Goal: Transaction & Acquisition: Purchase product/service

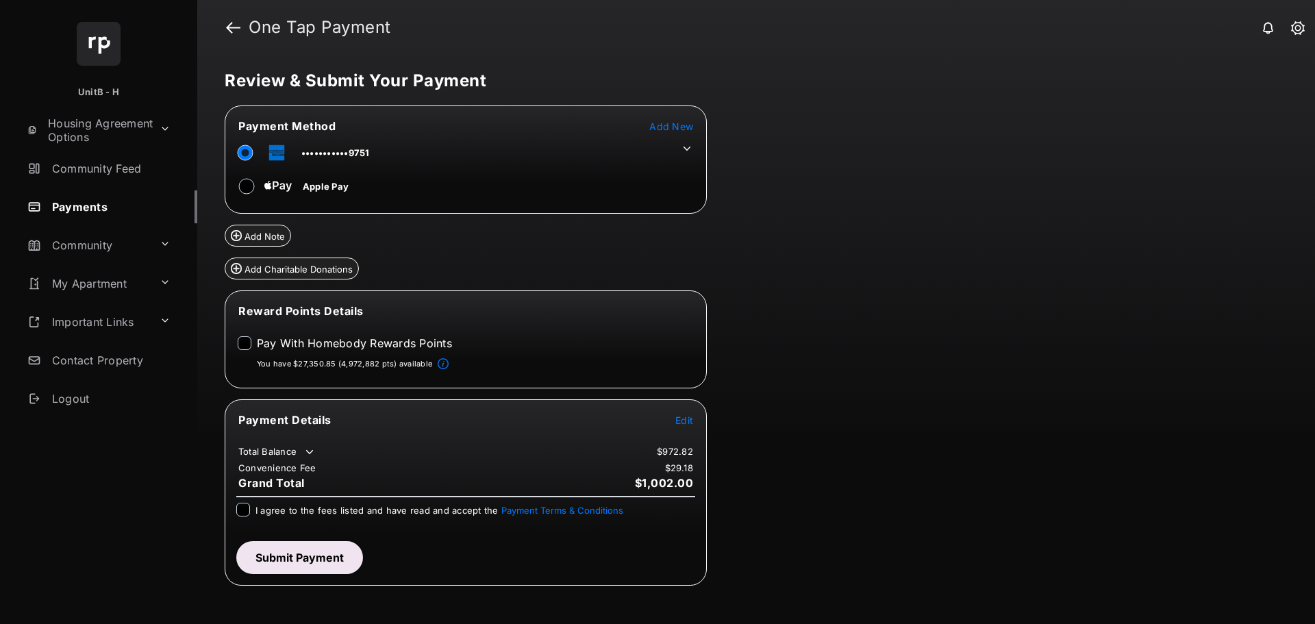
click at [684, 151] on icon at bounding box center [687, 148] width 12 height 12
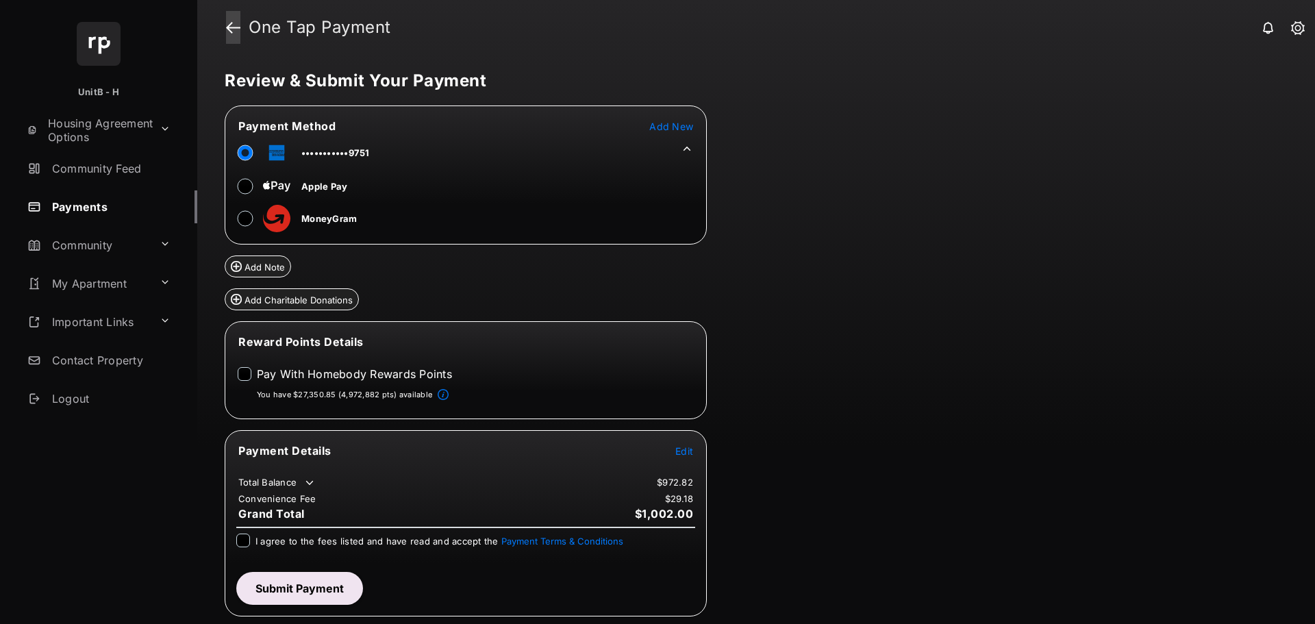
click at [236, 30] on link at bounding box center [233, 27] width 14 height 33
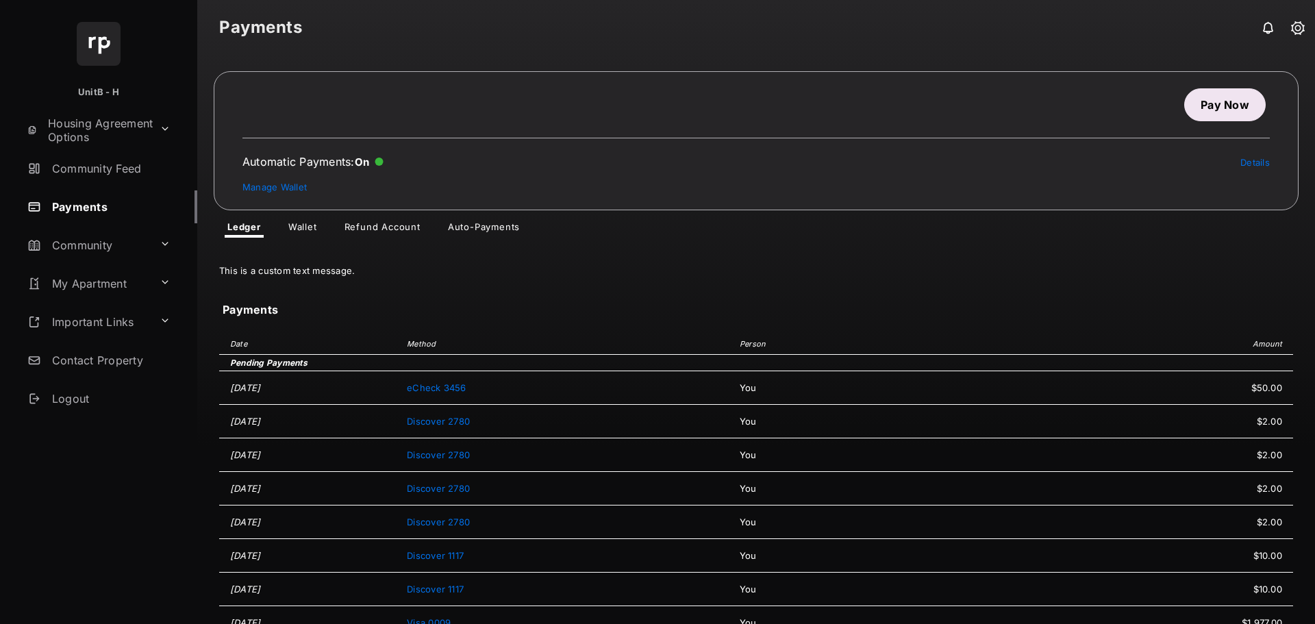
click at [306, 225] on link "Wallet" at bounding box center [302, 229] width 51 height 16
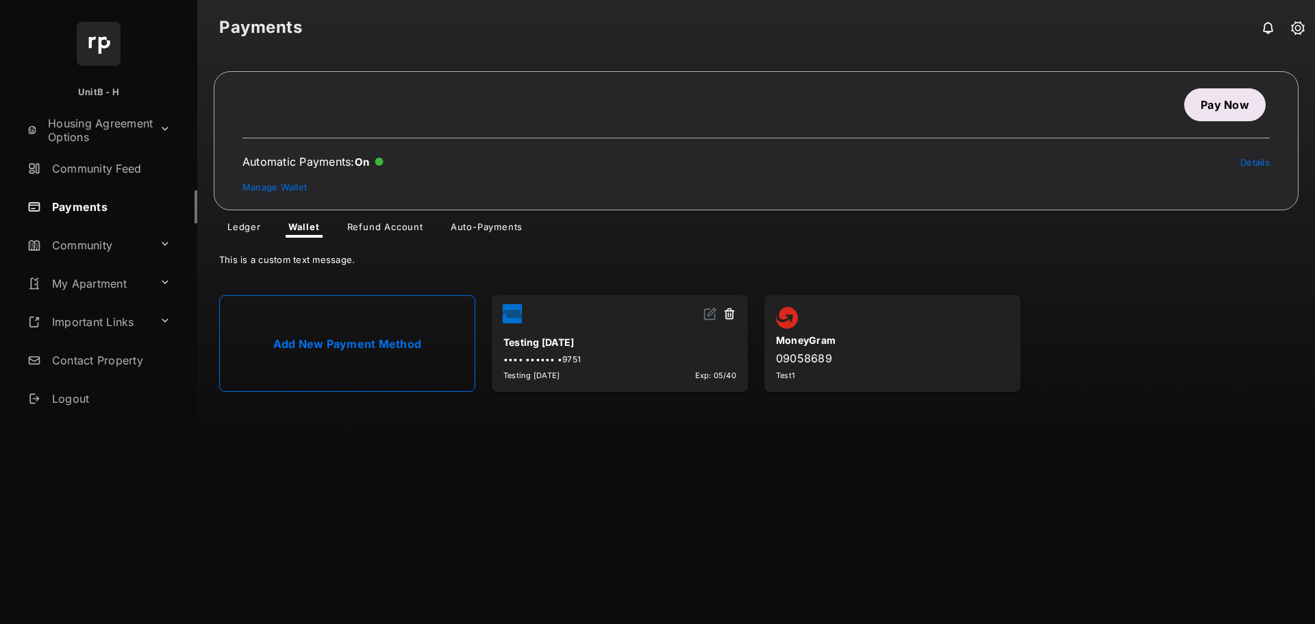
click at [318, 331] on link "Add New Payment Method" at bounding box center [347, 343] width 256 height 97
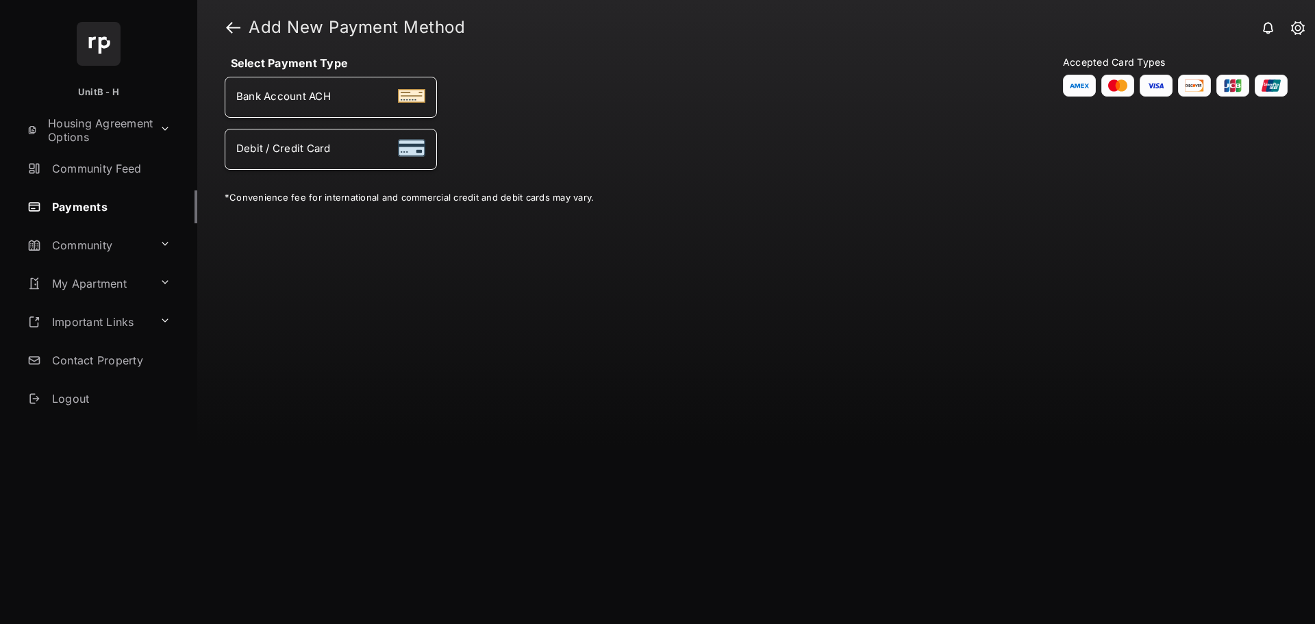
click at [284, 151] on span "Debit / Credit Card" at bounding box center [283, 148] width 95 height 13
select select "**"
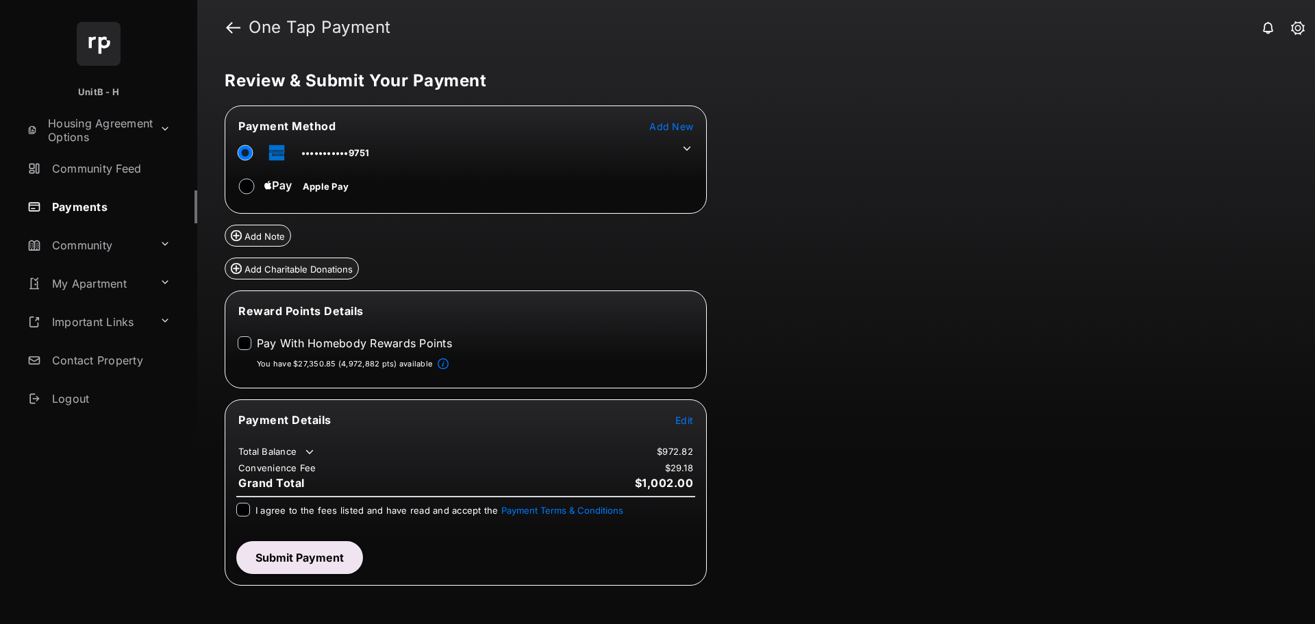
click at [690, 147] on icon at bounding box center [687, 149] width 8 height 4
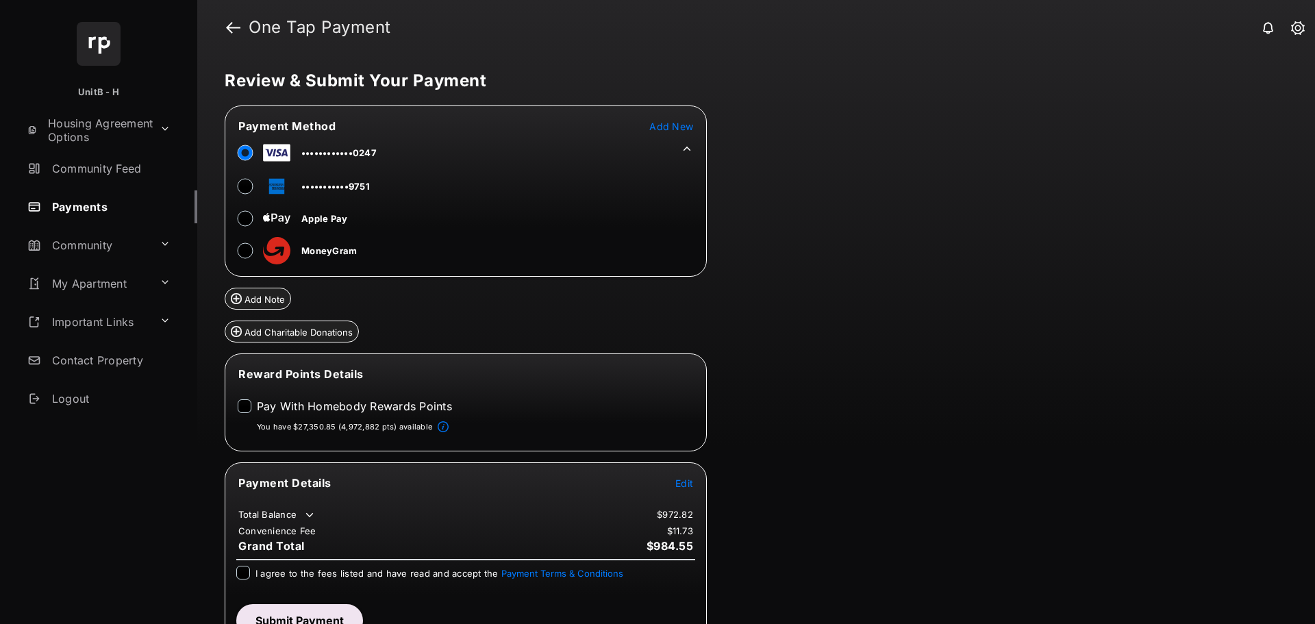
scroll to position [26, 0]
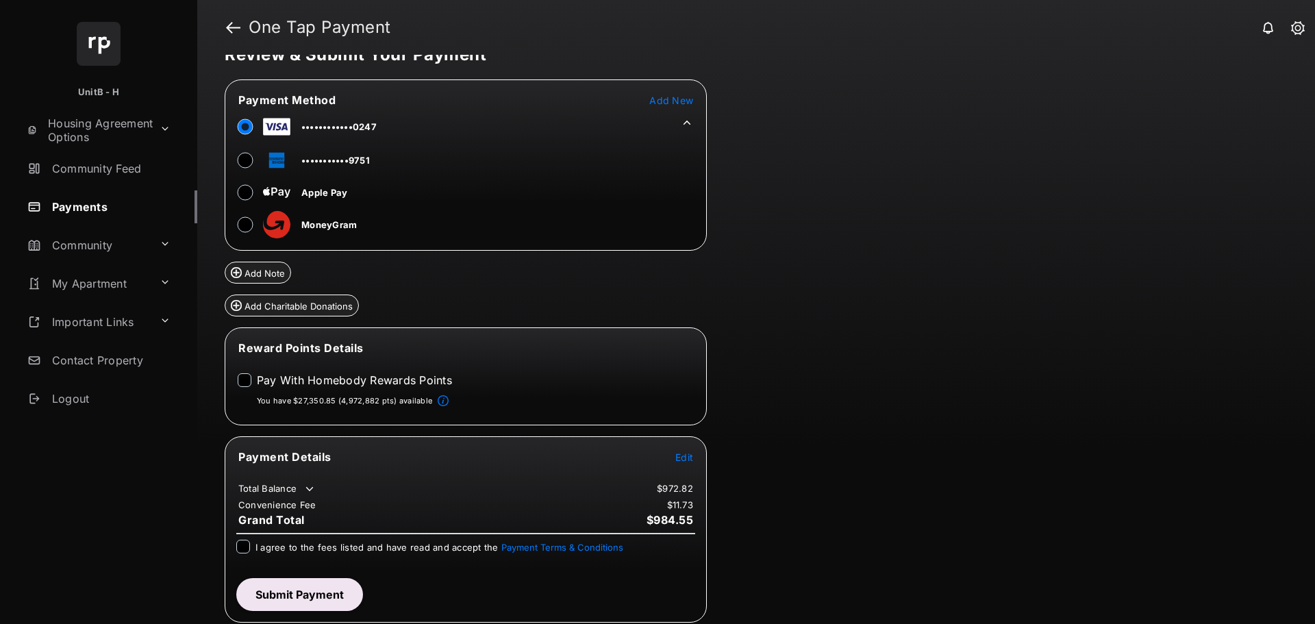
click at [686, 118] on icon at bounding box center [687, 122] width 12 height 12
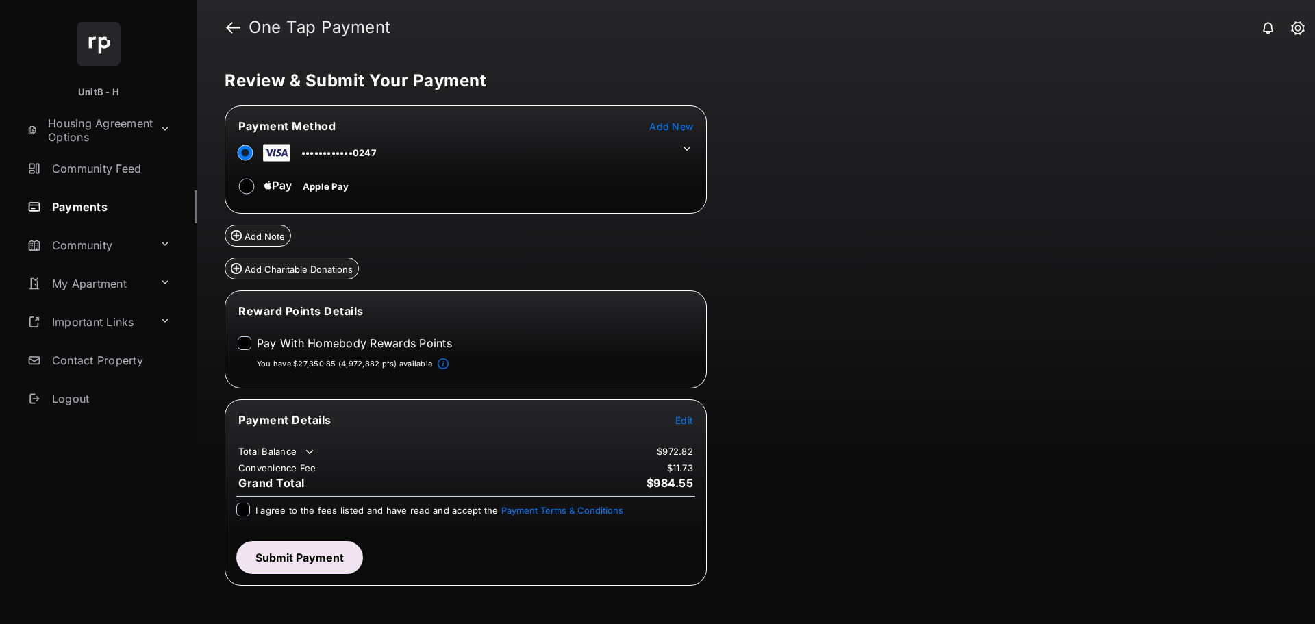
click at [259, 268] on button "Add Charitable Donations" at bounding box center [292, 268] width 134 height 22
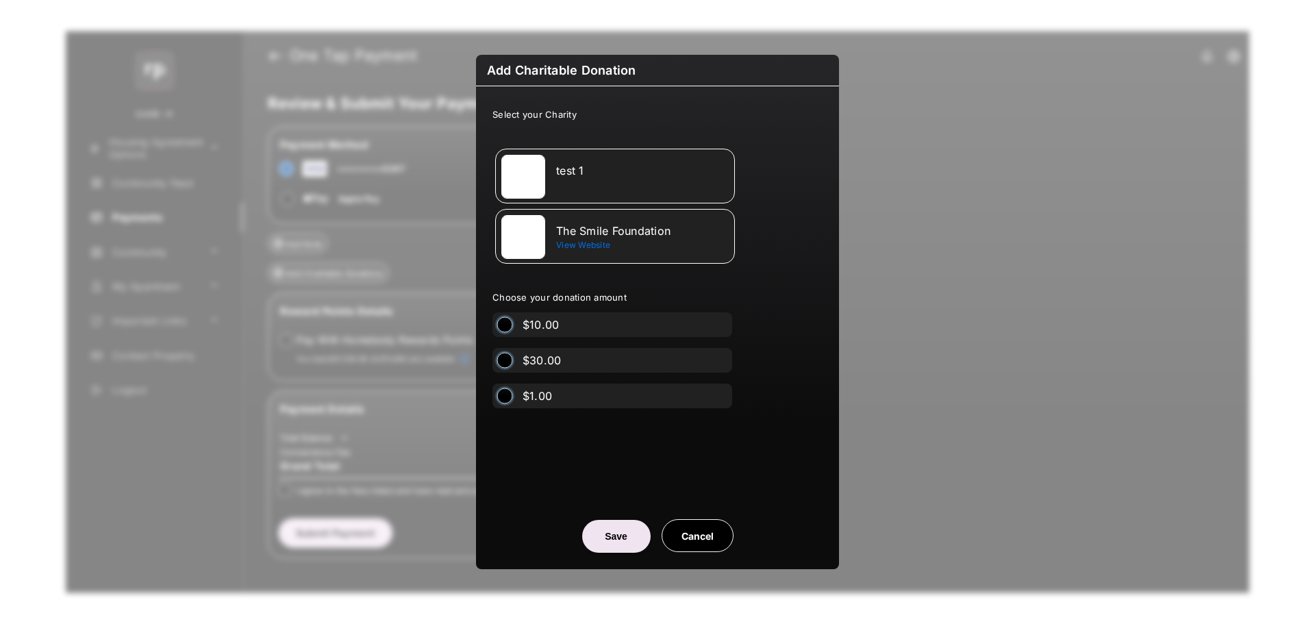
click at [592, 174] on div "test 1" at bounding box center [642, 170] width 173 height 12
click at [549, 317] on div "$10.00" at bounding box center [536, 324] width 89 height 25
click at [615, 527] on button "Save" at bounding box center [616, 536] width 68 height 33
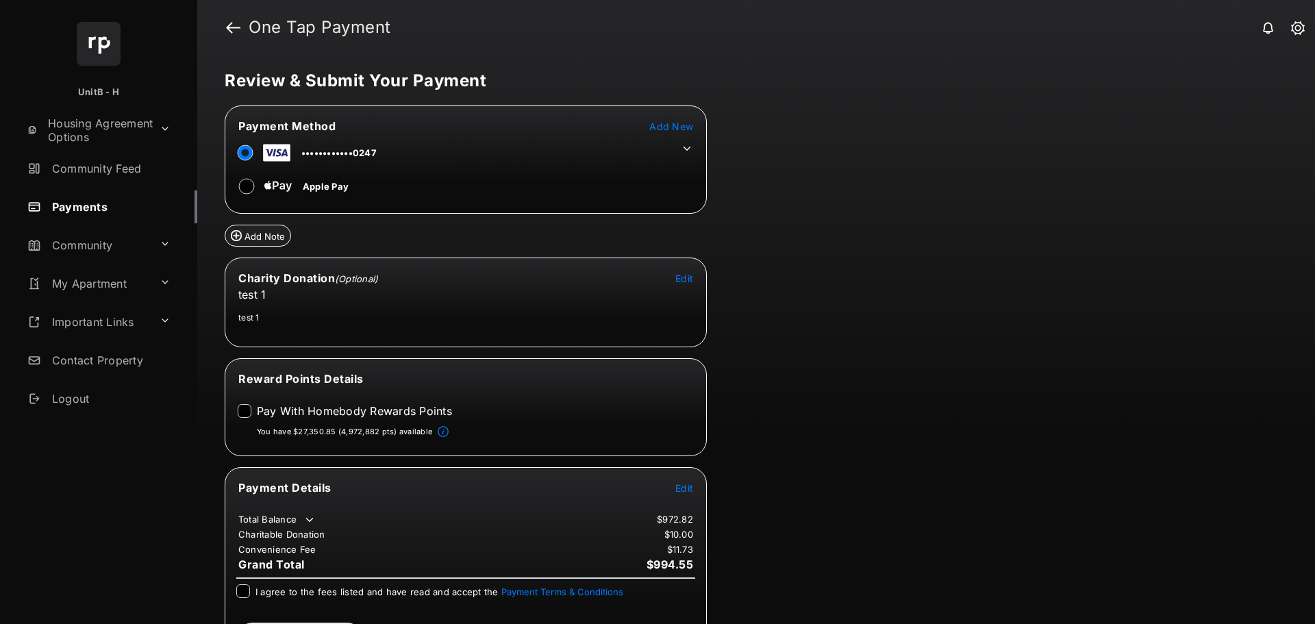
scroll to position [45, 0]
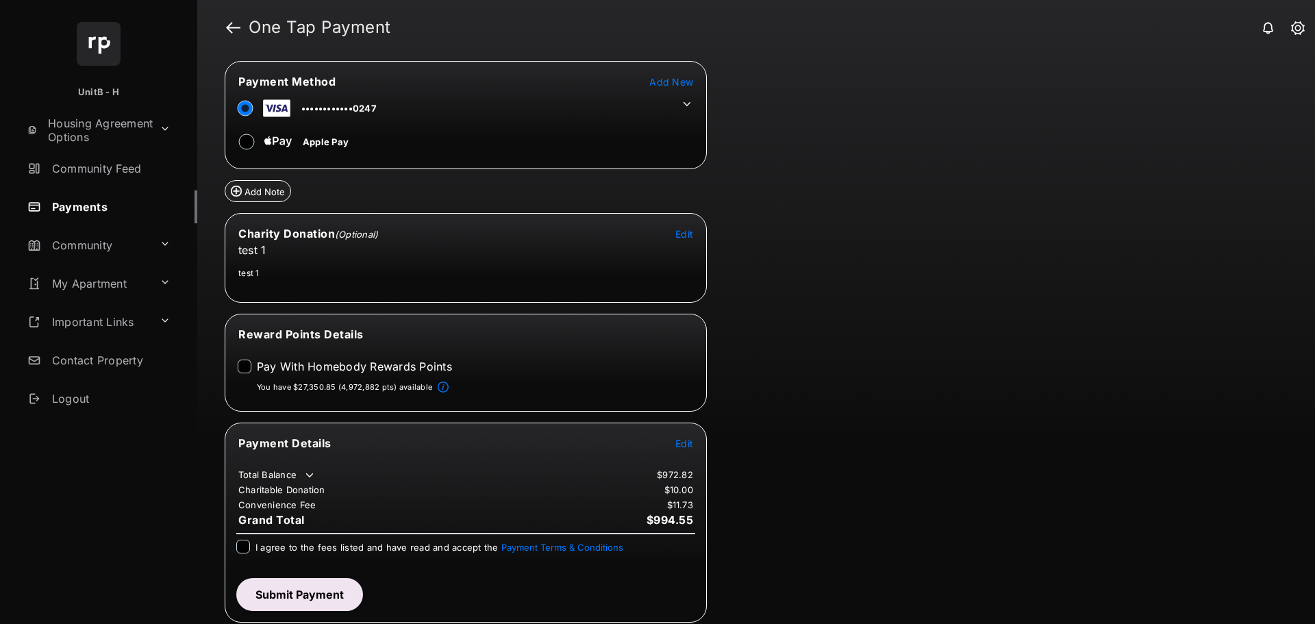
click at [681, 446] on span "Edit" at bounding box center [684, 444] width 18 height 12
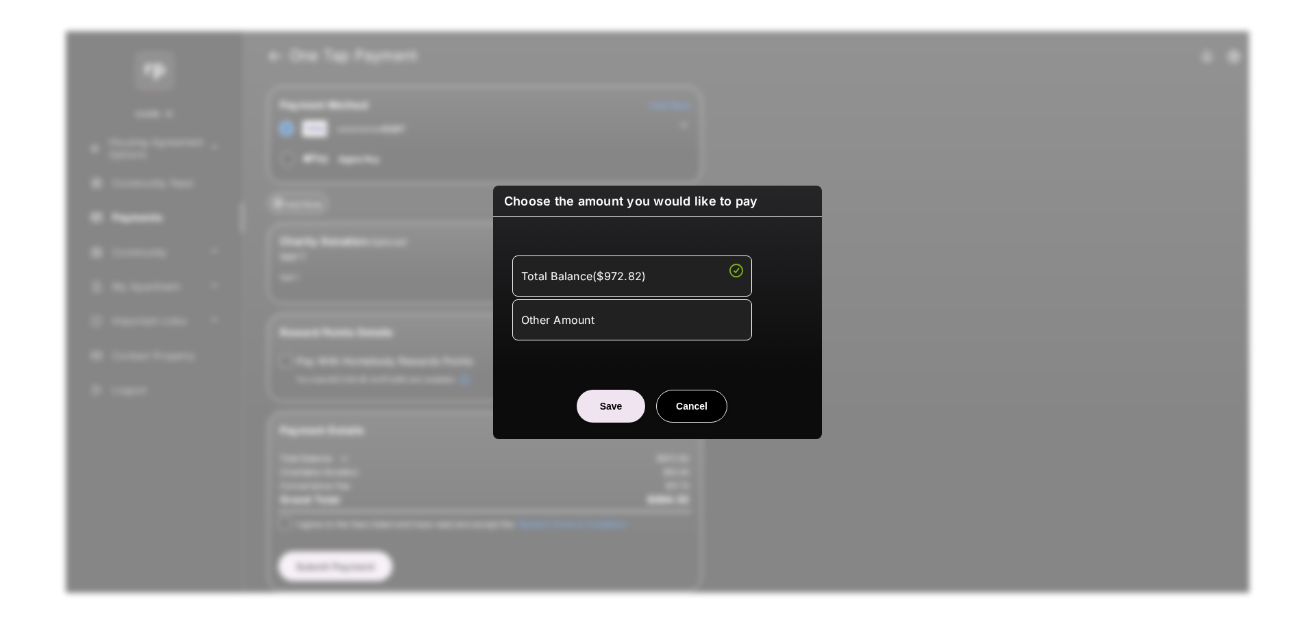
click at [625, 317] on div "Other Amount" at bounding box center [632, 319] width 222 height 23
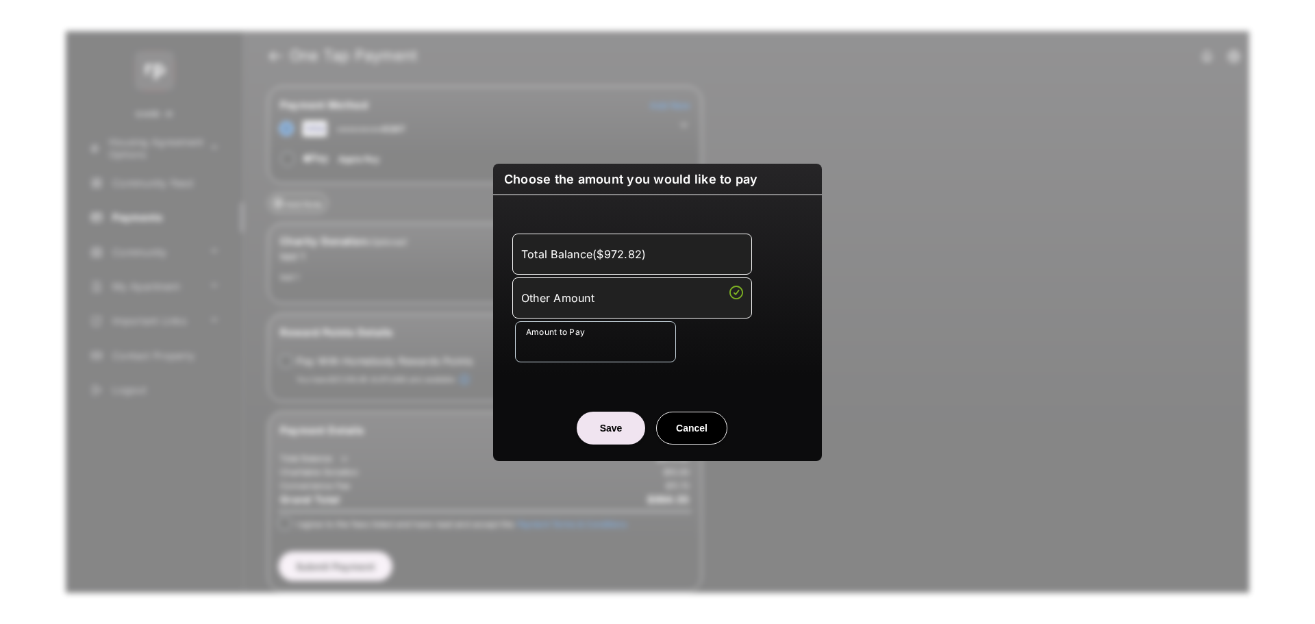
drag, startPoint x: 586, startPoint y: 373, endPoint x: 599, endPoint y: 352, distance: 24.3
click at [586, 369] on div "Total Balance ( $972.82 ) Other Amount Amount to Pay" at bounding box center [657, 298] width 312 height 173
click at [599, 352] on input "Amount to Pay" at bounding box center [595, 341] width 161 height 41
type input "***"
click at [762, 349] on div "Amount to Pay ***" at bounding box center [660, 341] width 290 height 41
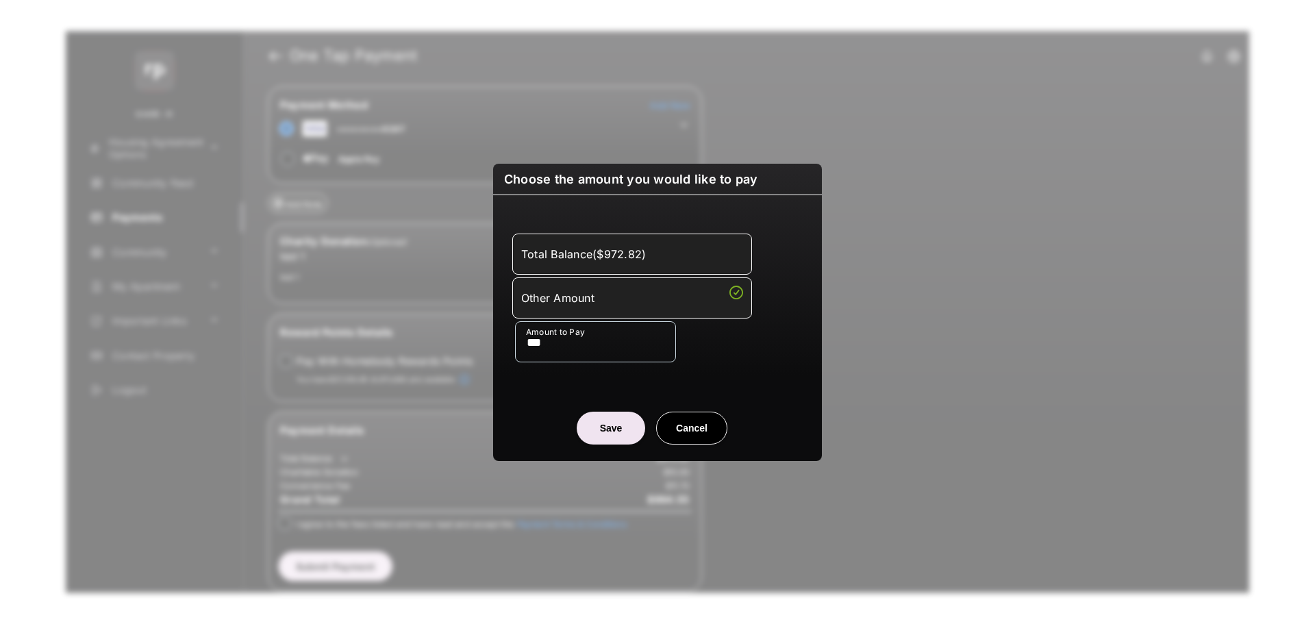
click at [596, 429] on button "Save" at bounding box center [611, 428] width 68 height 33
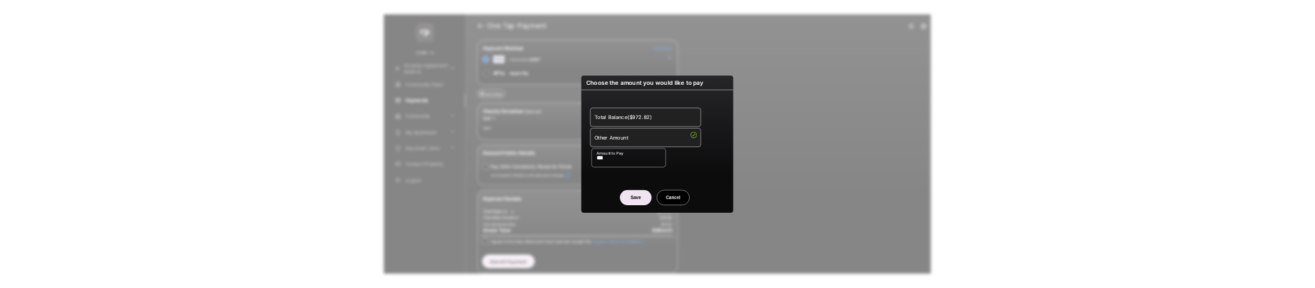
scroll to position [43, 0]
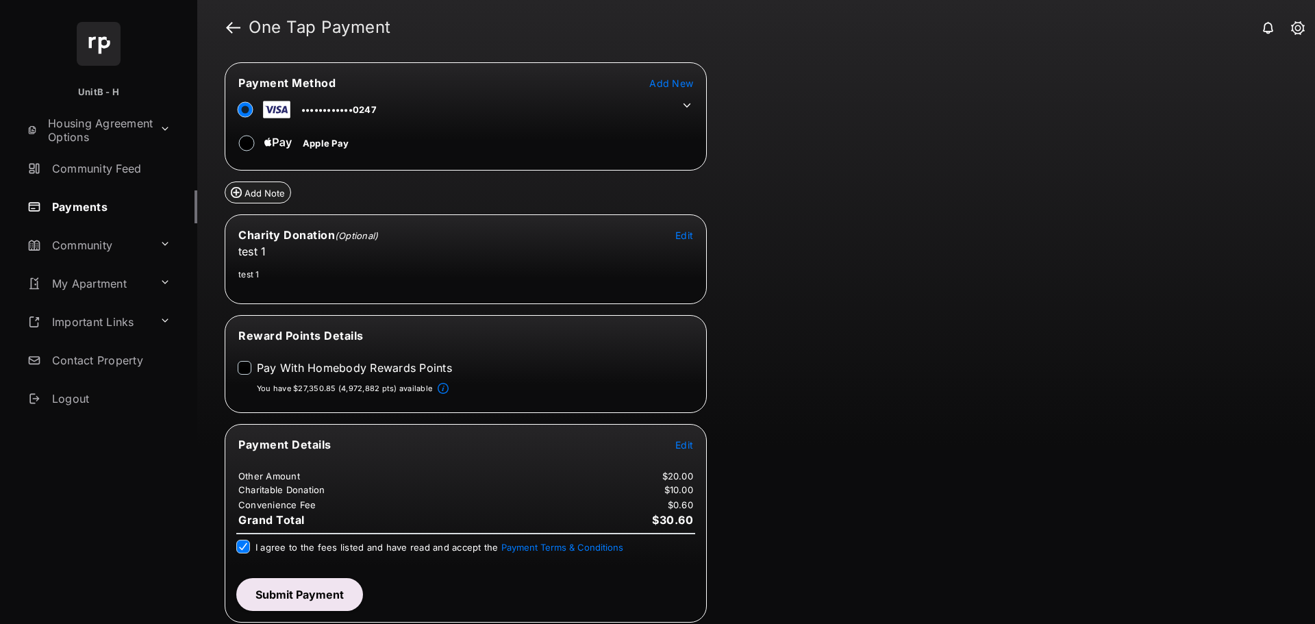
click at [274, 590] on button "Submit Payment" at bounding box center [299, 594] width 127 height 33
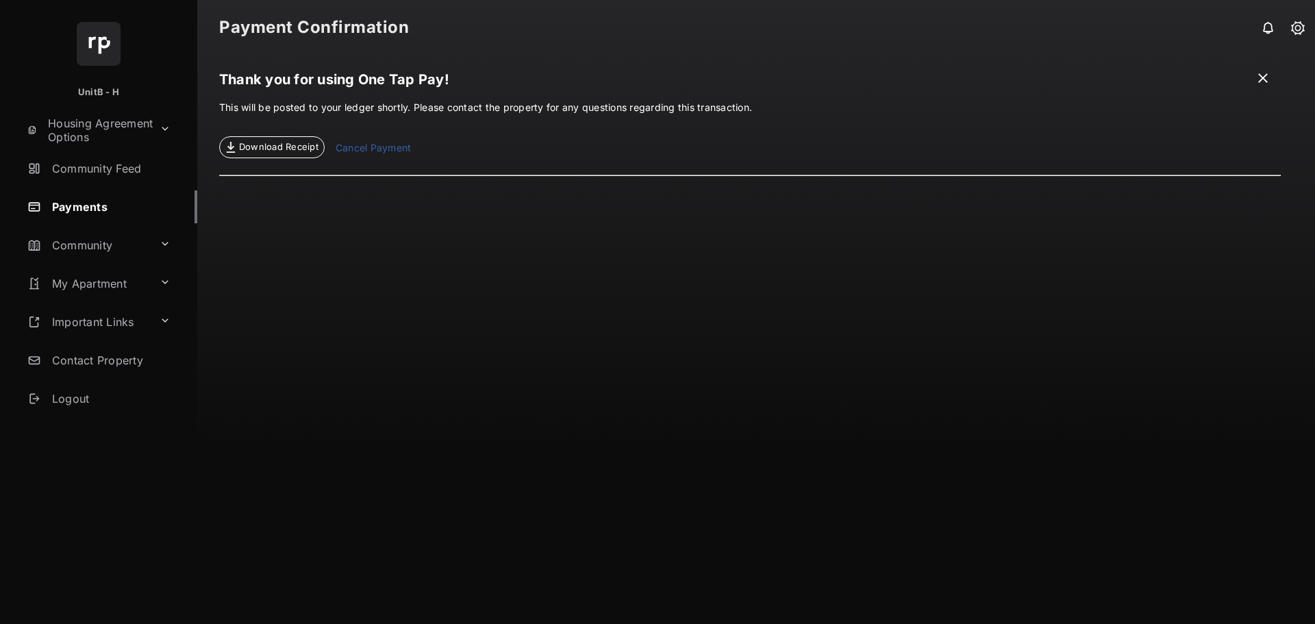
click at [250, 149] on span "Download Receipt" at bounding box center [278, 147] width 79 height 14
click at [1255, 75] on h1 "Thank you for using One Tap Pay!" at bounding box center [749, 82] width 1061 height 23
click at [66, 209] on link "Payments" at bounding box center [109, 206] width 175 height 33
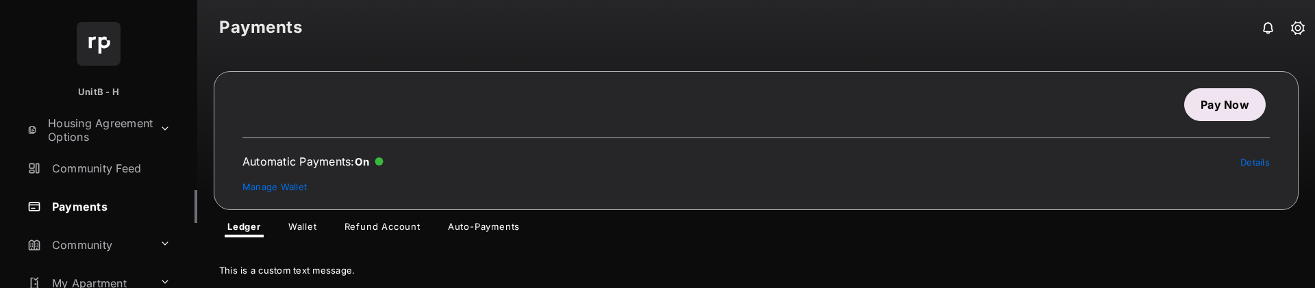
click at [1214, 108] on link "Pay Now" at bounding box center [1224, 104] width 81 height 33
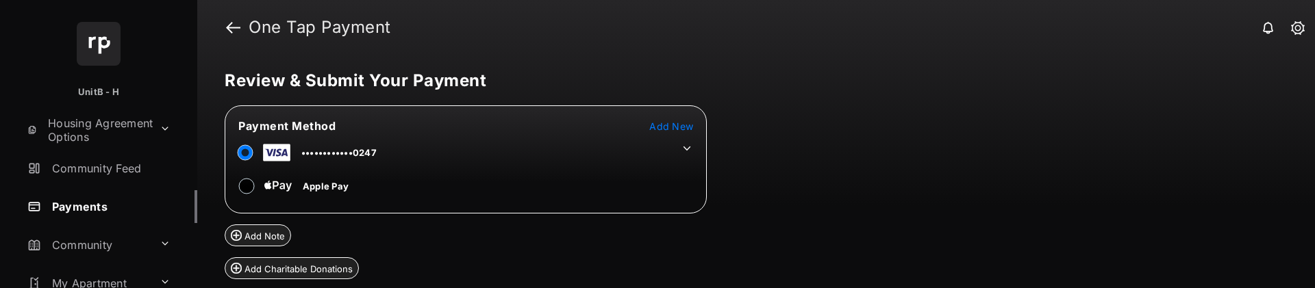
scroll to position [137, 0]
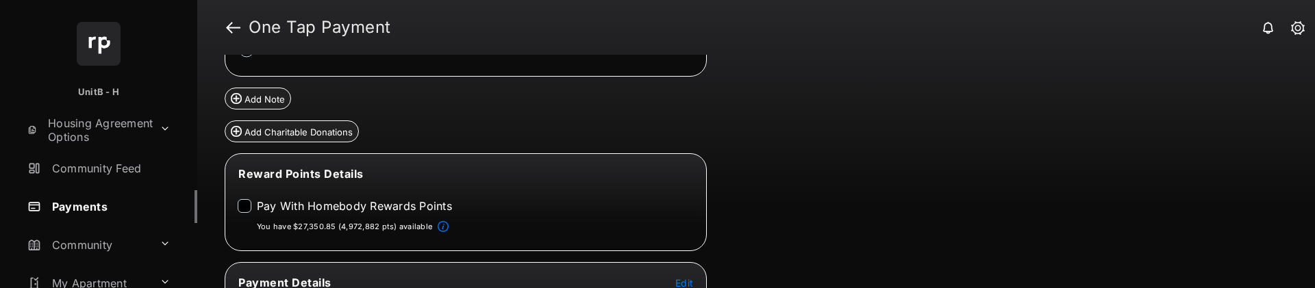
click at [247, 129] on button "Add Charitable Donations" at bounding box center [292, 132] width 134 height 22
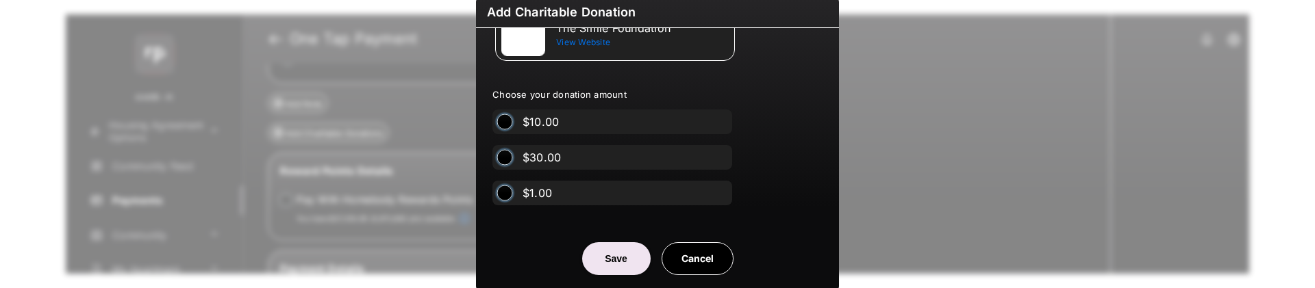
scroll to position [8, 0]
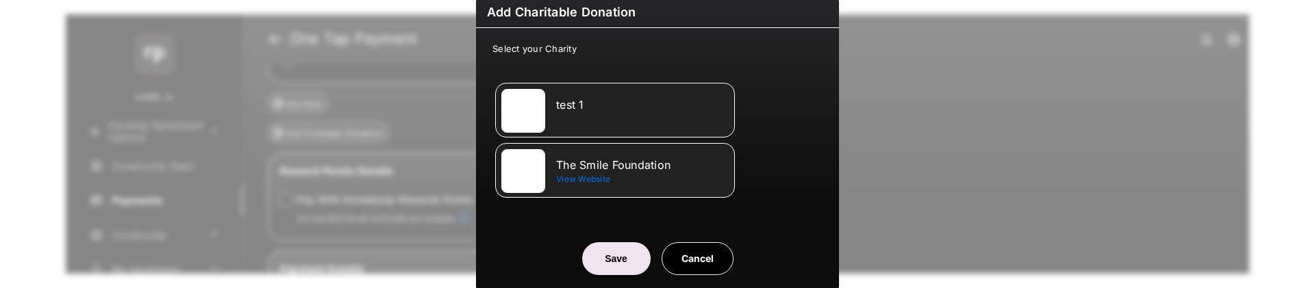
click at [515, 99] on img at bounding box center [523, 111] width 44 height 44
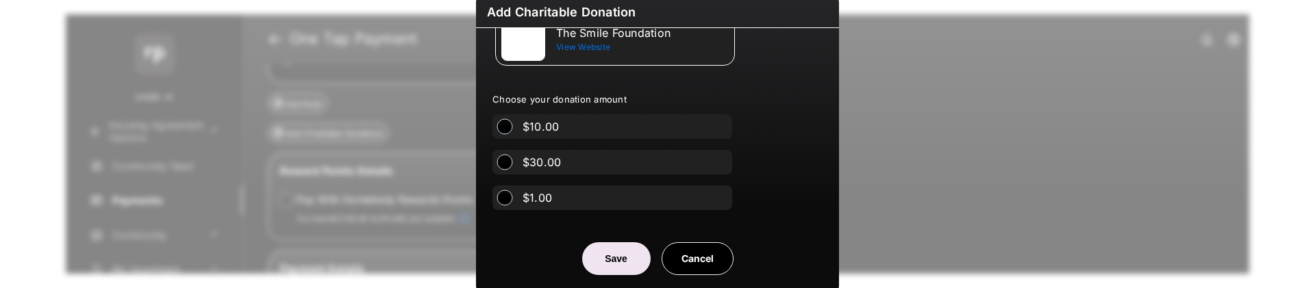
scroll to position [156, 0]
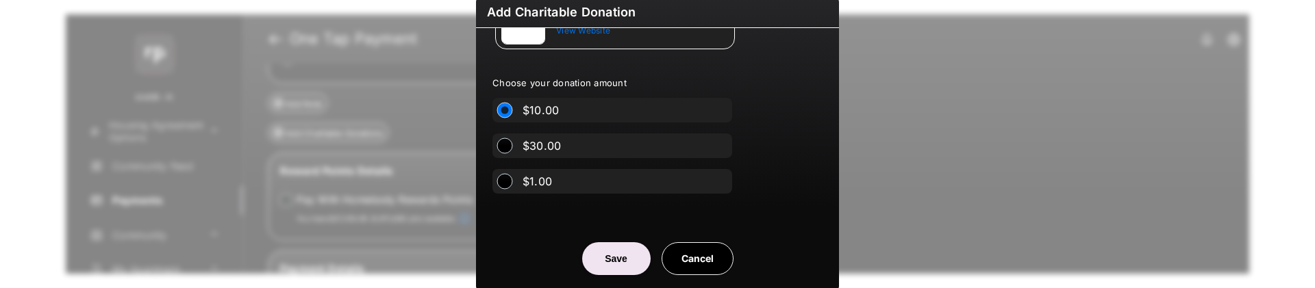
click at [599, 261] on button "Save" at bounding box center [616, 258] width 68 height 33
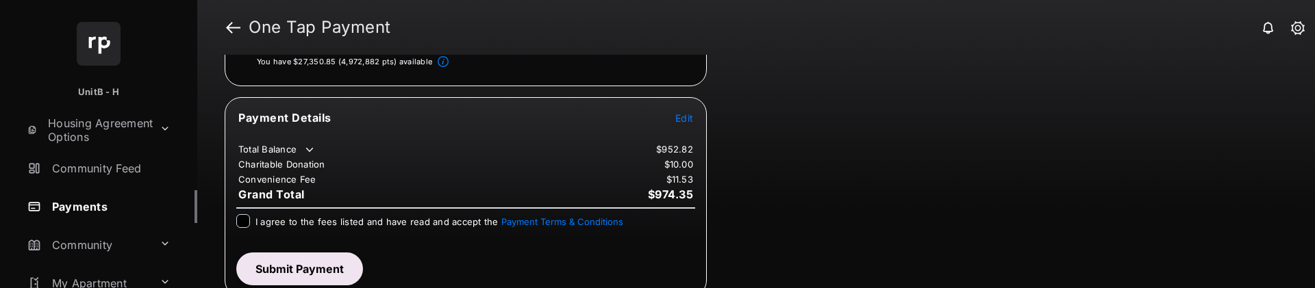
scroll to position [380, 0]
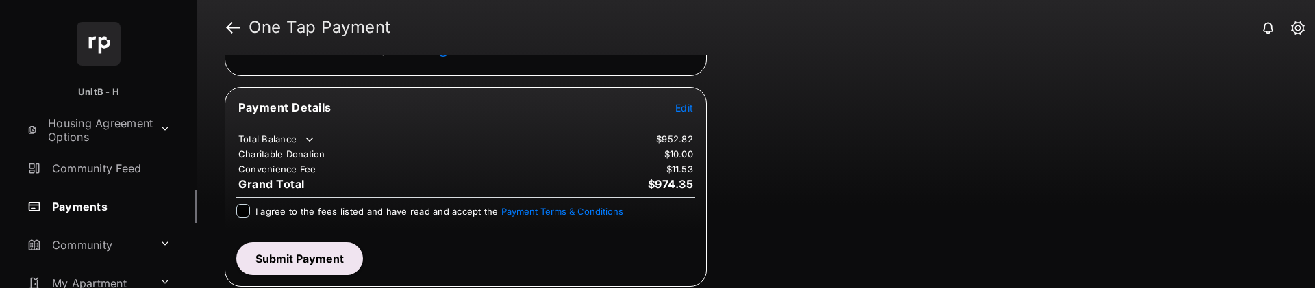
click at [694, 106] on tr "Payment Details Edit" at bounding box center [466, 116] width 478 height 32
click at [686, 108] on span "Edit" at bounding box center [684, 108] width 18 height 12
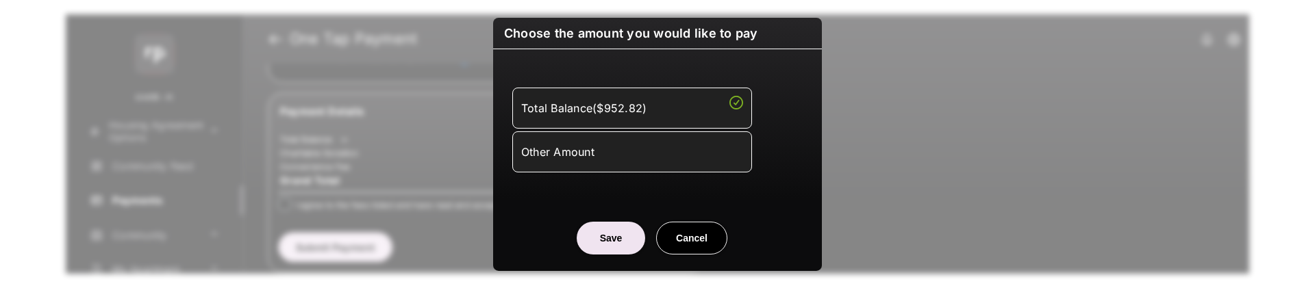
click at [651, 151] on div "Other Amount" at bounding box center [632, 151] width 222 height 23
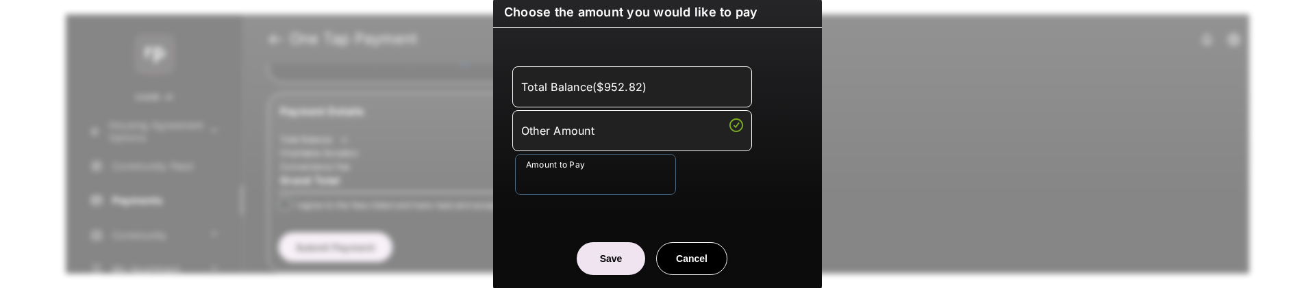
click at [616, 175] on input "Amount to Pay" at bounding box center [595, 174] width 161 height 41
type input "***"
click at [736, 190] on div "Amount to Pay ***" at bounding box center [660, 174] width 290 height 41
click at [612, 261] on button "Save" at bounding box center [611, 258] width 68 height 33
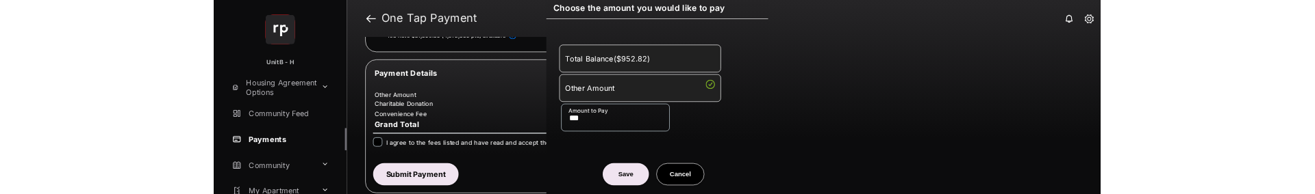
scroll to position [379, 0]
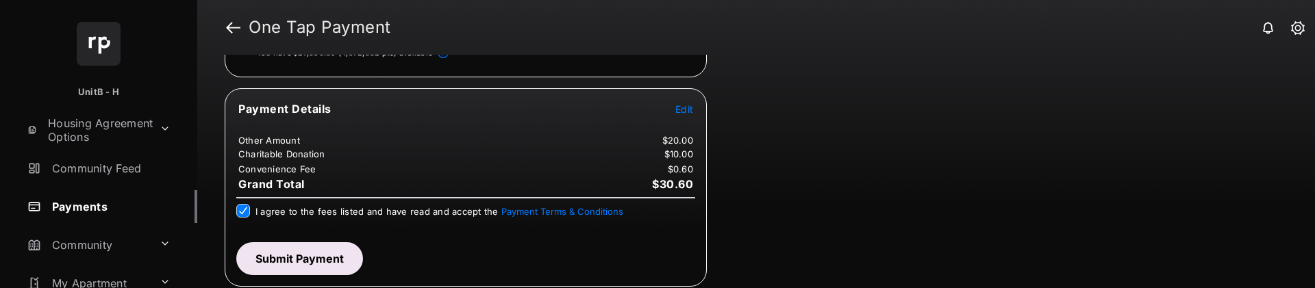
click at [273, 253] on button "Submit Payment" at bounding box center [299, 258] width 127 height 33
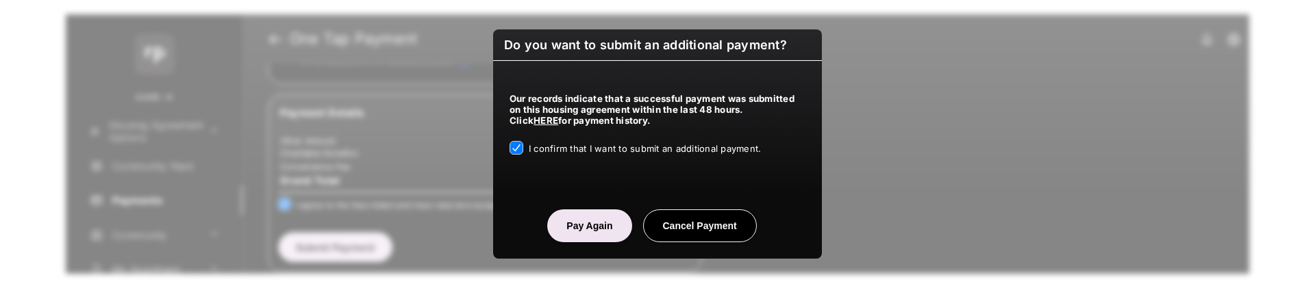
click at [590, 224] on button "Pay Again" at bounding box center [589, 226] width 84 height 33
